Goal: Task Accomplishment & Management: Complete application form

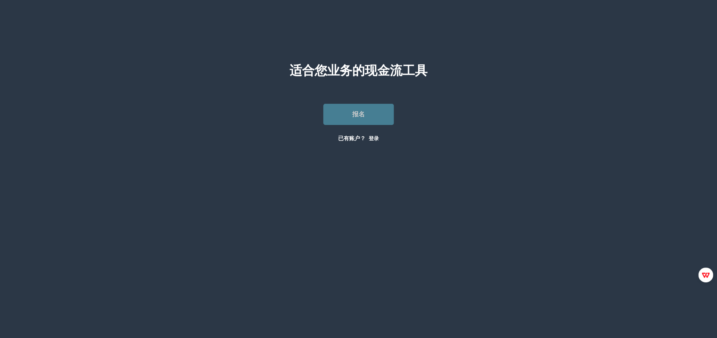
click at [359, 113] on font "报名" at bounding box center [358, 113] width 13 height 7
click at [348, 139] on font "已有账户？" at bounding box center [351, 138] width 27 height 7
click at [374, 139] on font "登录" at bounding box center [374, 138] width 10 height 6
click at [355, 119] on link "报名" at bounding box center [358, 114] width 71 height 21
click at [351, 136] on font "已有账户？" at bounding box center [351, 138] width 27 height 7
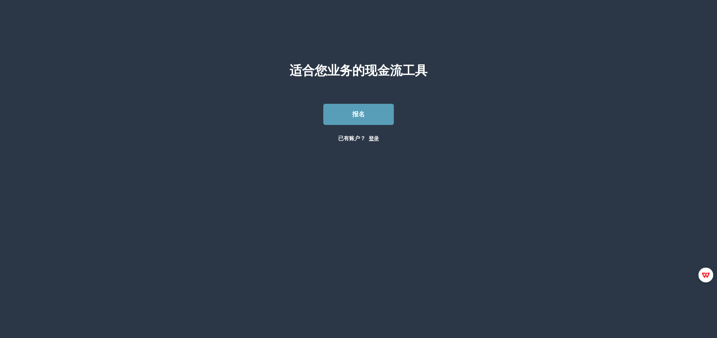
click at [372, 139] on font "登录" at bounding box center [374, 138] width 10 height 6
